Goal: Task Accomplishment & Management: Use online tool/utility

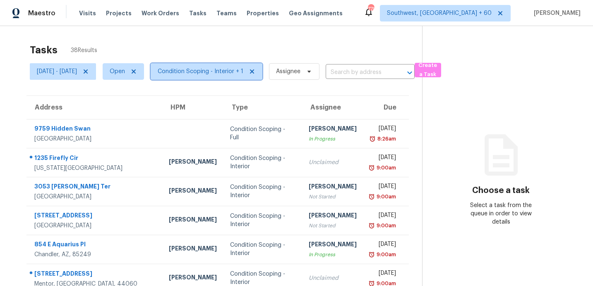
click at [242, 79] on span "Condition Scoping - Interior + 1" at bounding box center [207, 71] width 112 height 17
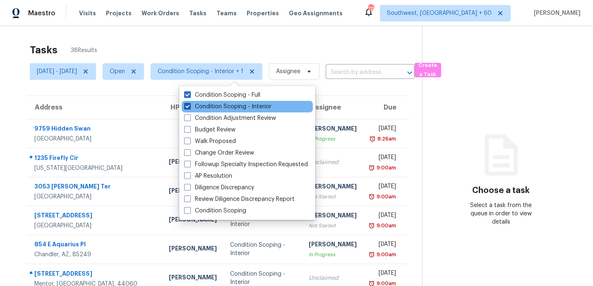
click at [237, 105] on label "Condition Scoping - Interior" at bounding box center [227, 107] width 87 height 8
click at [190, 105] on input "Condition Scoping - Interior" at bounding box center [186, 105] width 5 height 5
checkbox input "false"
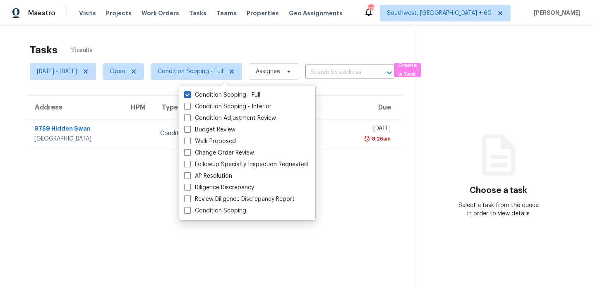
click at [252, 39] on div "Tasks 1 Results" at bounding box center [223, 50] width 387 height 22
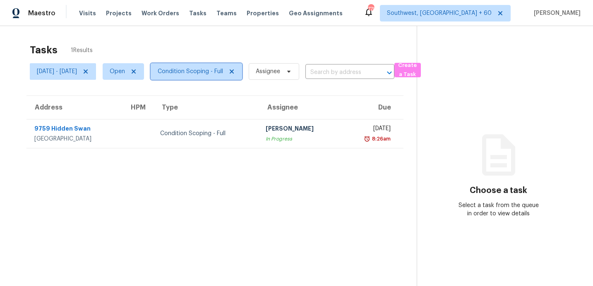
click at [209, 66] on span "Condition Scoping - Full" at bounding box center [196, 71] width 91 height 17
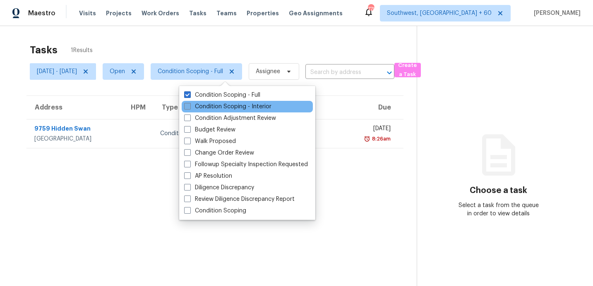
click at [202, 105] on label "Condition Scoping - Interior" at bounding box center [227, 107] width 87 height 8
click at [190, 105] on input "Condition Scoping - Interior" at bounding box center [186, 105] width 5 height 5
checkbox input "true"
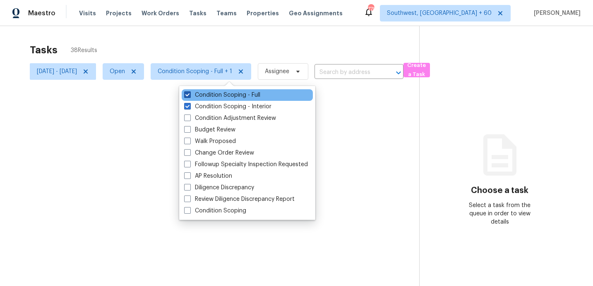
click at [205, 95] on label "Condition Scoping - Full" at bounding box center [222, 95] width 76 height 8
click at [190, 95] on input "Condition Scoping - Full" at bounding box center [186, 93] width 5 height 5
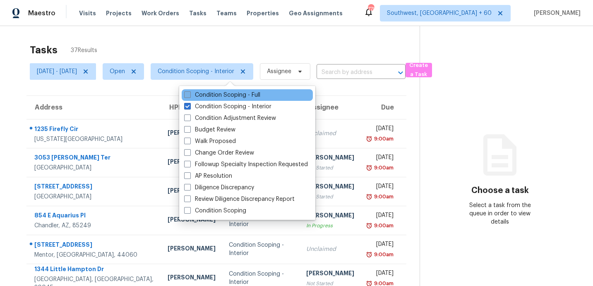
click at [202, 92] on label "Condition Scoping - Full" at bounding box center [222, 95] width 76 height 8
click at [190, 92] on input "Condition Scoping - Full" at bounding box center [186, 93] width 5 height 5
checkbox input "true"
